Goal: Task Accomplishment & Management: Use online tool/utility

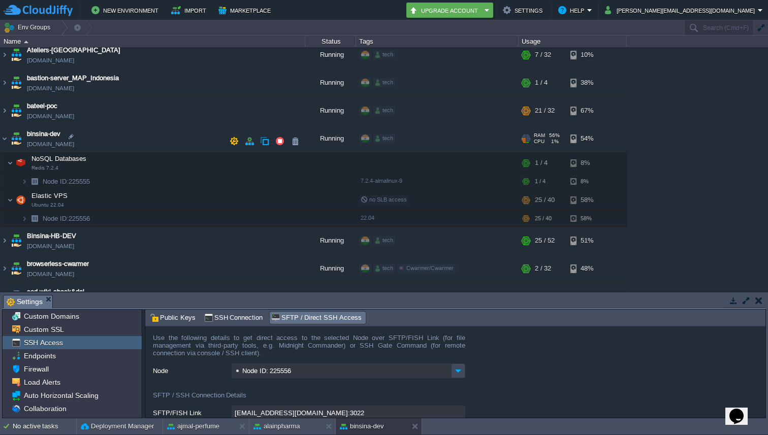
scroll to position [91, 0]
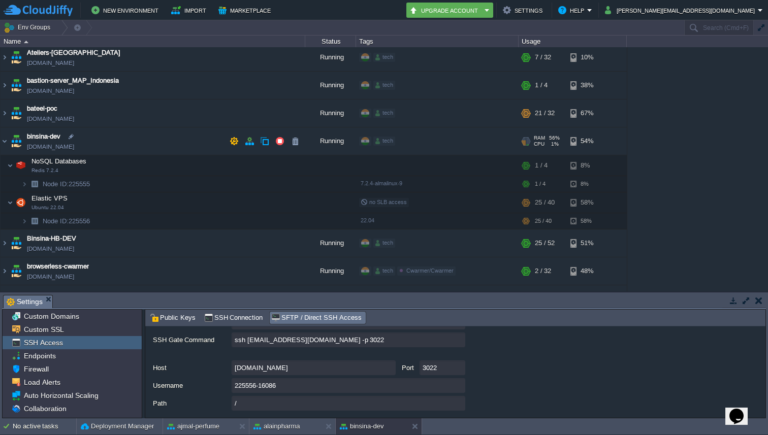
click at [9, 144] on td "binsina-dev [DOMAIN_NAME]" at bounding box center [153, 141] width 305 height 28
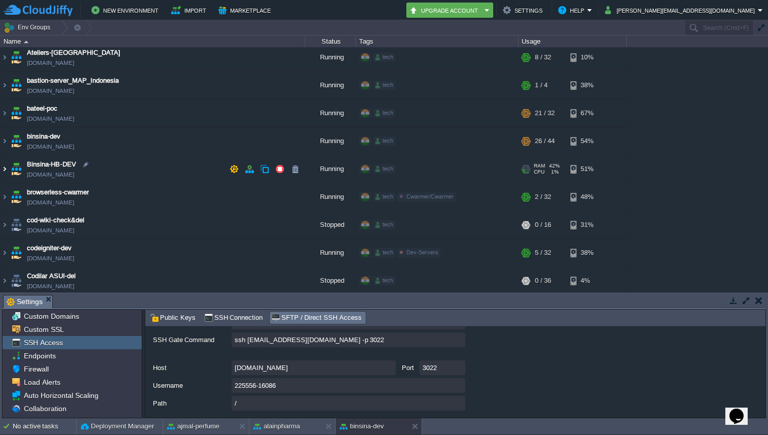
click at [7, 169] on img at bounding box center [5, 168] width 8 height 27
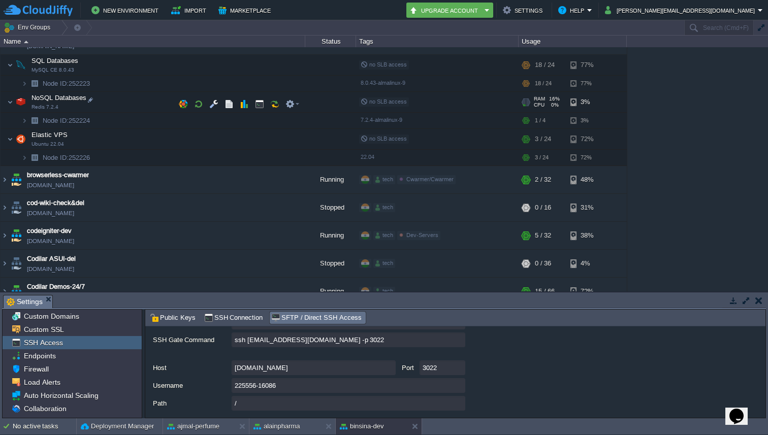
scroll to position [531, 0]
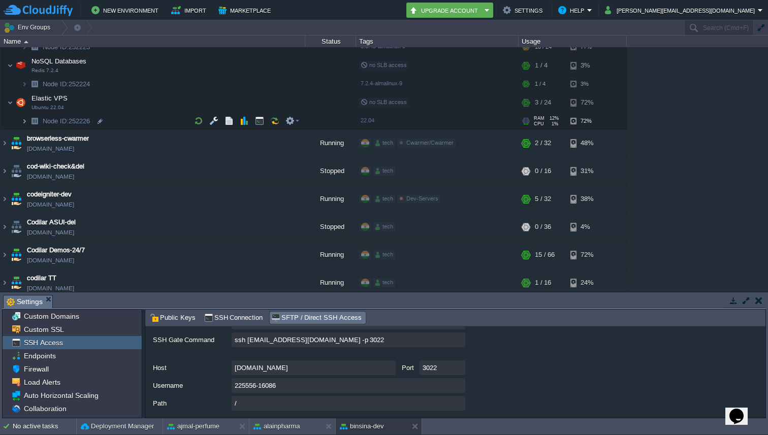
click at [24, 123] on img at bounding box center [24, 121] width 6 height 16
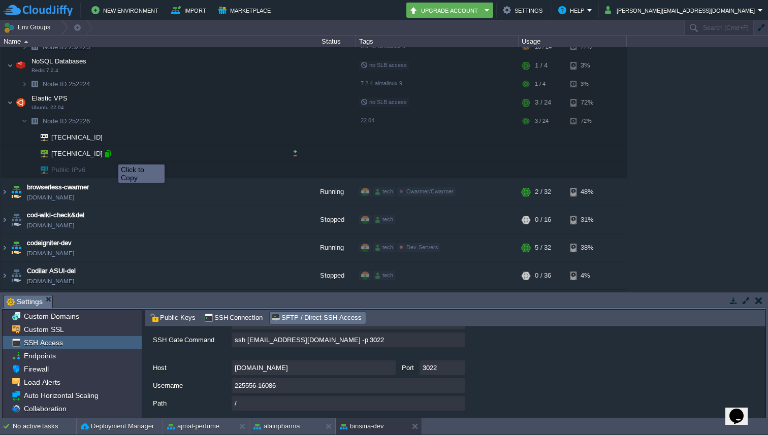
click at [111, 155] on div at bounding box center [107, 153] width 9 height 9
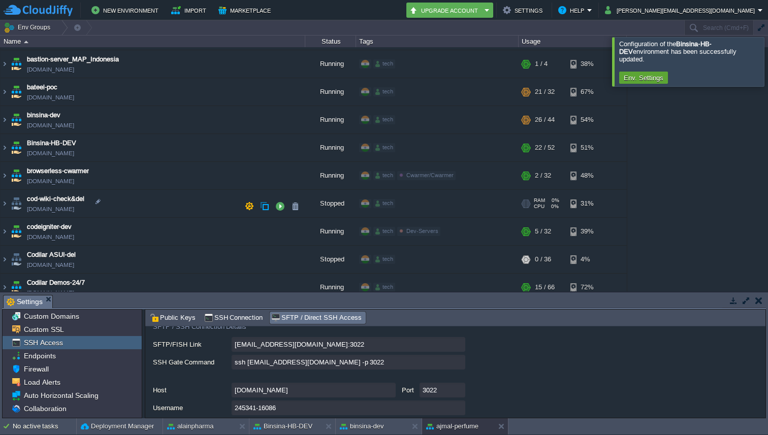
scroll to position [408, 0]
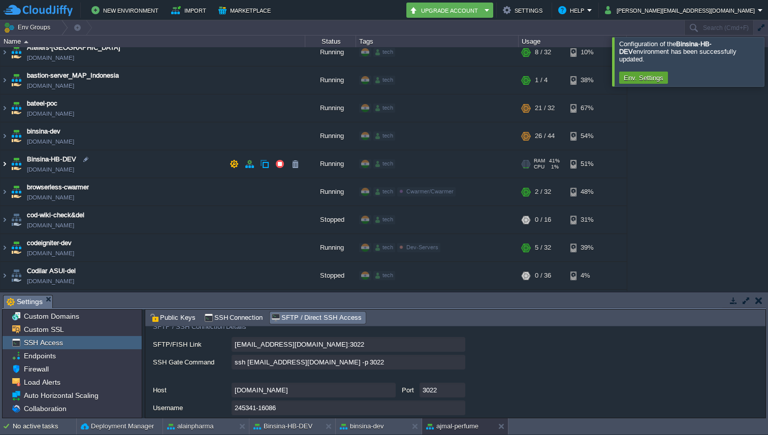
click at [4, 161] on img at bounding box center [5, 163] width 8 height 27
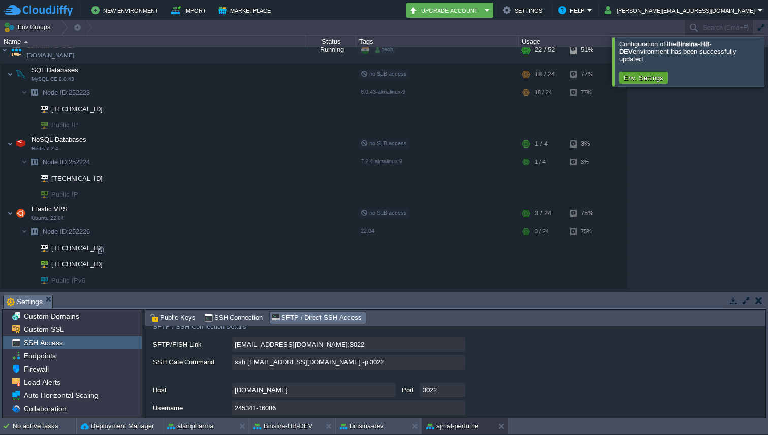
scroll to position [523, 0]
click at [106, 264] on div at bounding box center [107, 264] width 9 height 9
click at [108, 266] on div at bounding box center [107, 264] width 9 height 9
